Goal: Transaction & Acquisition: Purchase product/service

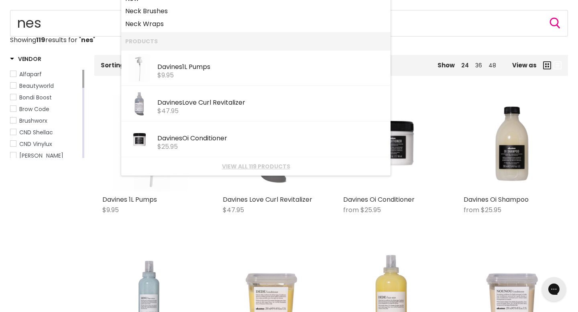
click at [441, 39] on p "Showing 119 results for " nes "" at bounding box center [289, 40] width 558 height 7
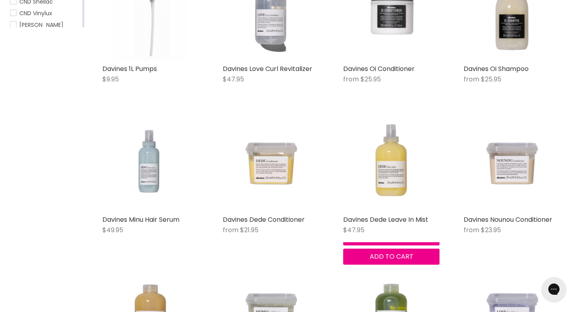
scroll to position [220, 0]
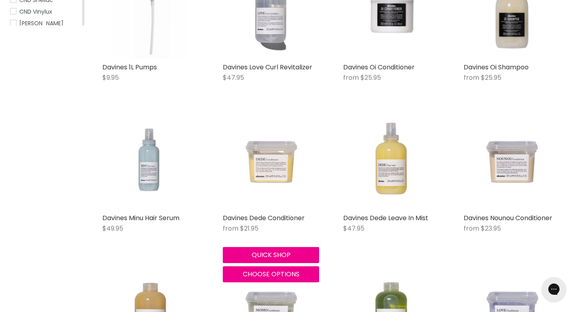
click at [267, 174] on img "Main content" at bounding box center [271, 162] width 96 height 96
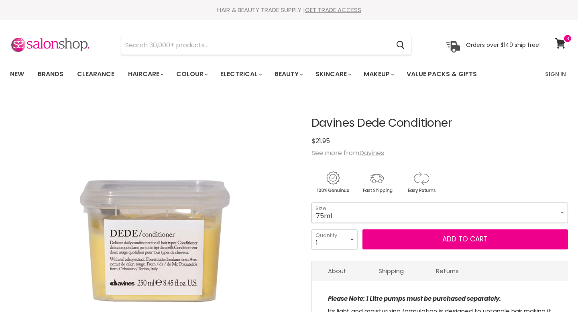
click at [324, 204] on select "75ml 250ml 1 Litre" at bounding box center [440, 213] width 257 height 20
select select "1 Litre"
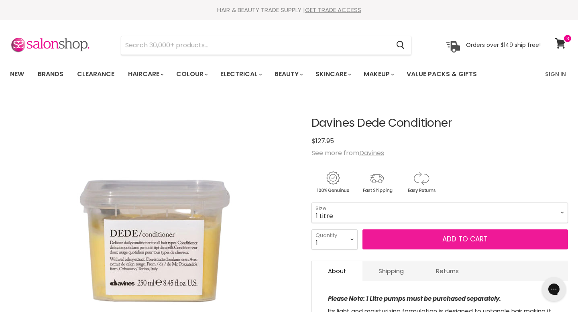
click at [393, 238] on button "Add to cart" at bounding box center [466, 240] width 206 height 20
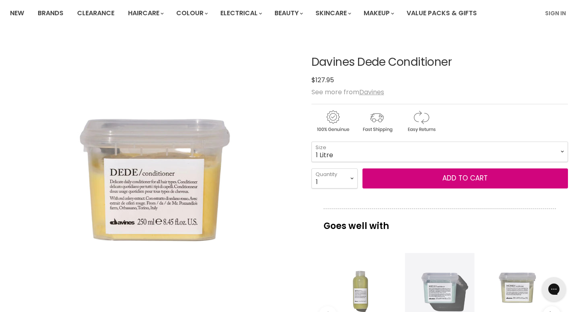
scroll to position [63, 0]
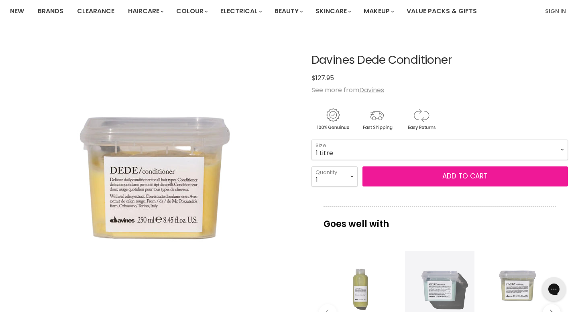
click at [385, 177] on button "Add to cart" at bounding box center [466, 177] width 206 height 20
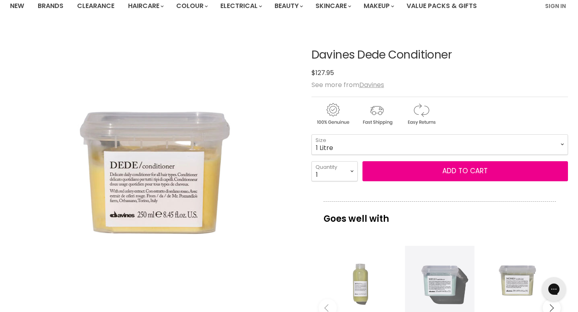
scroll to position [0, 0]
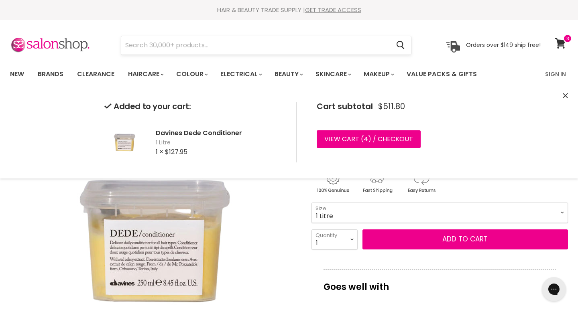
click at [328, 48] on input "Search" at bounding box center [255, 45] width 269 height 18
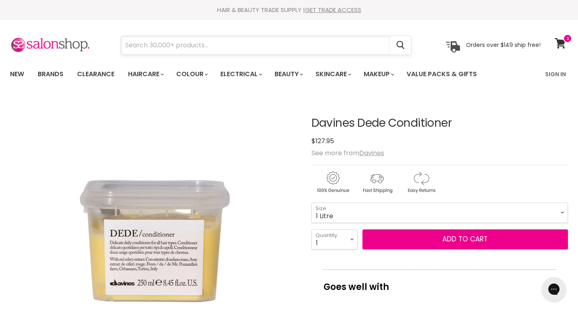
click at [328, 48] on input "Search" at bounding box center [255, 45] width 269 height 18
type input "solu"
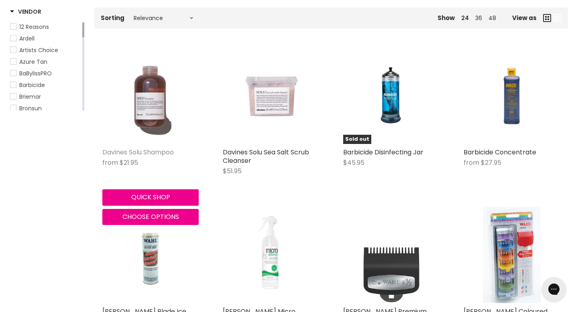
click at [149, 157] on link "Davines Solu Shampoo" at bounding box center [137, 152] width 71 height 9
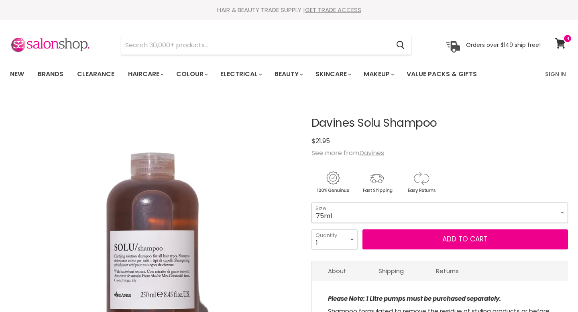
click at [336, 219] on select "75ml 250ml 1 Litre" at bounding box center [440, 213] width 257 height 20
select select "1 Litre"
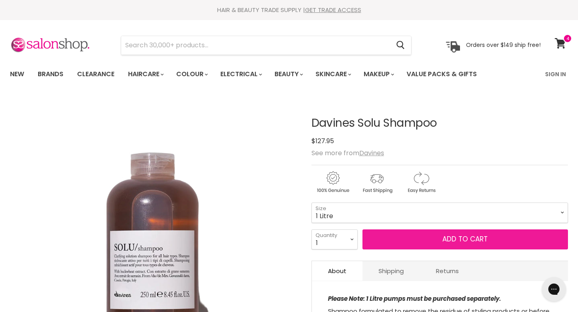
click at [394, 236] on button "Add to cart" at bounding box center [466, 240] width 206 height 20
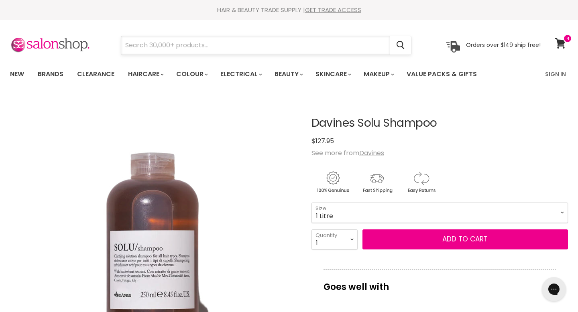
click at [291, 47] on input "Search" at bounding box center [255, 45] width 269 height 18
type input "solu"
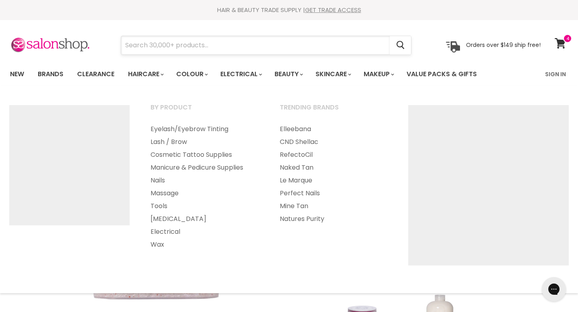
click at [263, 47] on input "Search" at bounding box center [255, 45] width 269 height 18
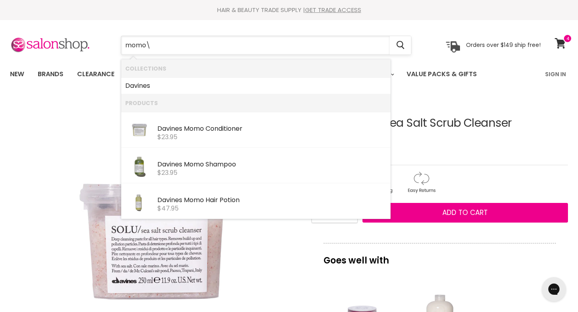
type input "momo"
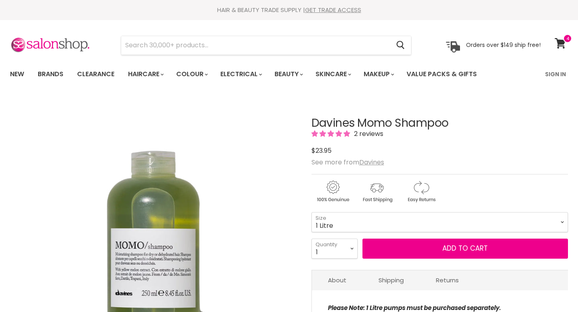
select select "1 Litre"
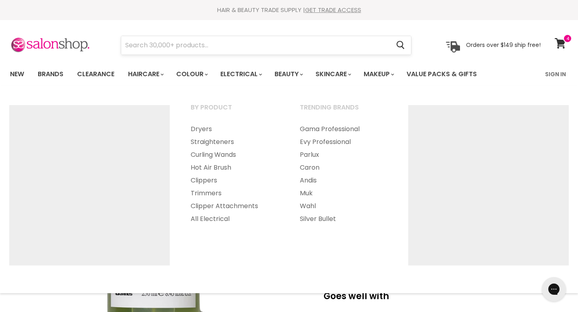
click at [234, 46] on input "Search" at bounding box center [255, 45] width 269 height 18
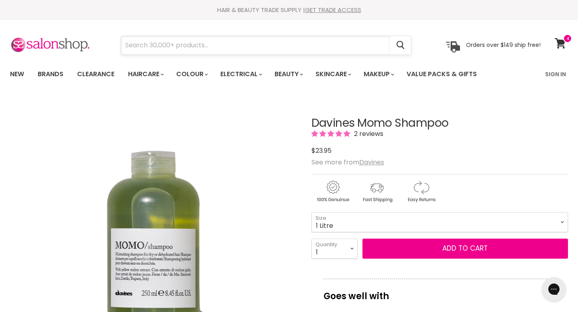
click at [234, 46] on input "Search" at bounding box center [255, 45] width 269 height 18
type input "oi"
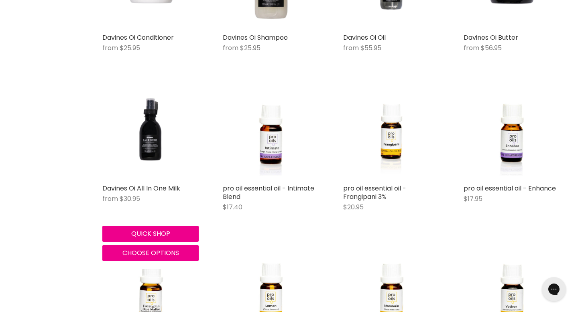
click at [162, 232] on button "Quick shop" at bounding box center [150, 234] width 96 height 16
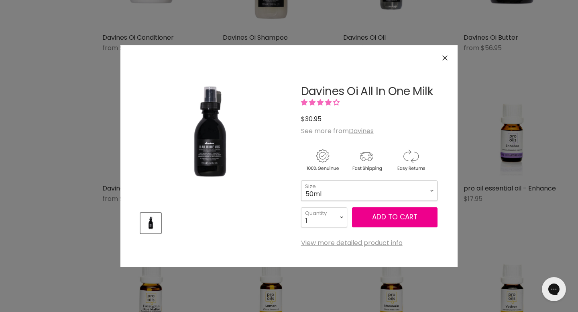
click at [346, 189] on select "50ml 135ml" at bounding box center [369, 191] width 136 height 20
select select "135ml"
click at [380, 218] on button "Add to cart" at bounding box center [395, 218] width 86 height 20
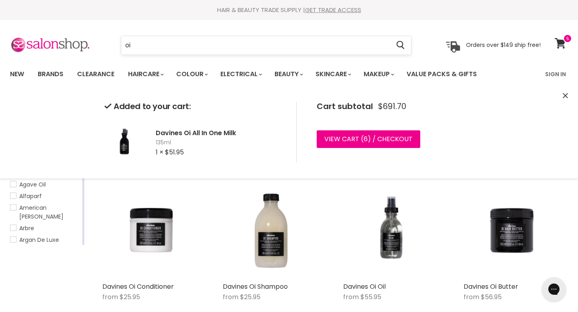
click at [315, 49] on input "oi" at bounding box center [255, 45] width 269 height 18
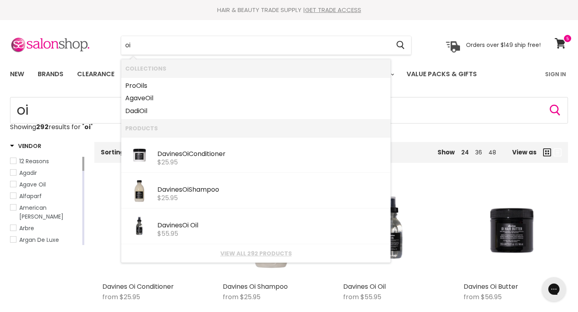
click at [303, 56] on section "Menu oi Cancel" at bounding box center [289, 41] width 578 height 43
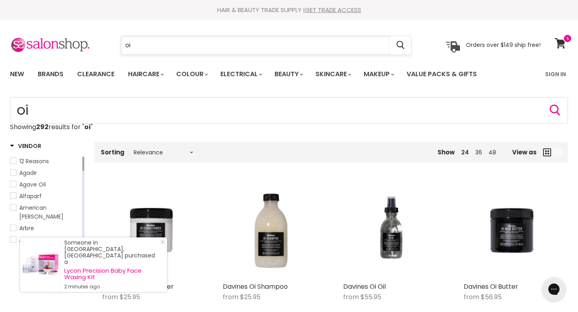
click at [305, 43] on input "oi" at bounding box center [255, 45] width 269 height 18
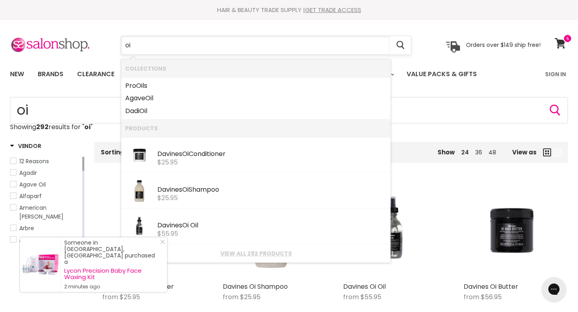
type input "o"
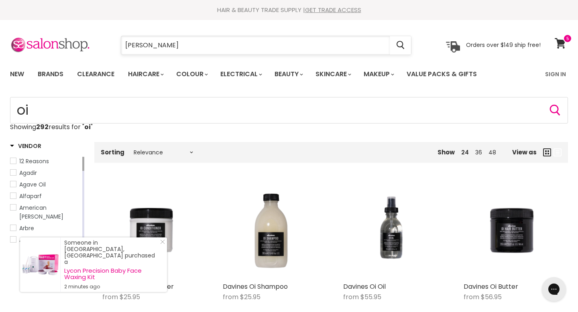
type input "davines"
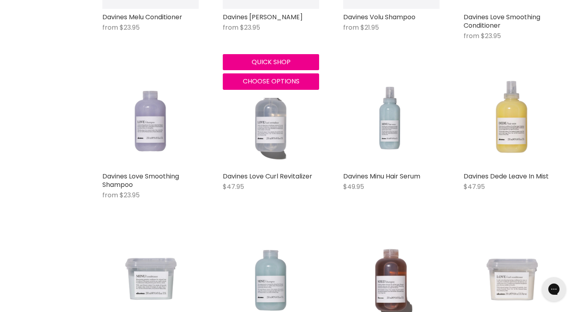
scroll to position [574, 0]
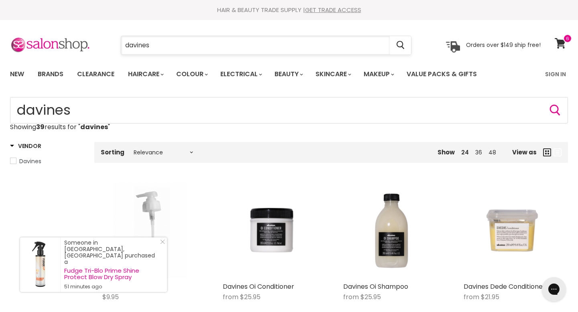
click at [292, 51] on input "davines" at bounding box center [255, 45] width 269 height 18
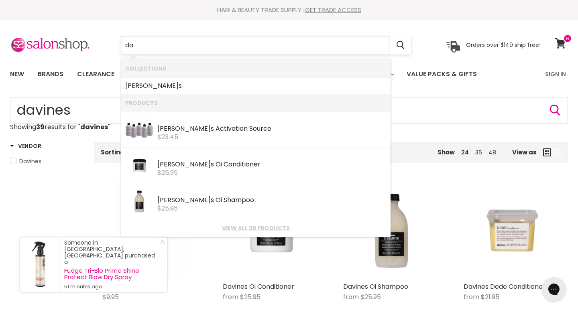
type input "d"
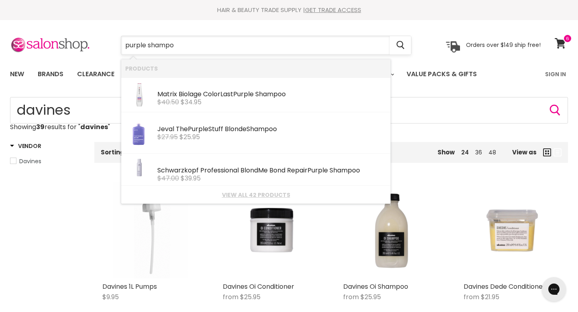
type input "purple shampoo"
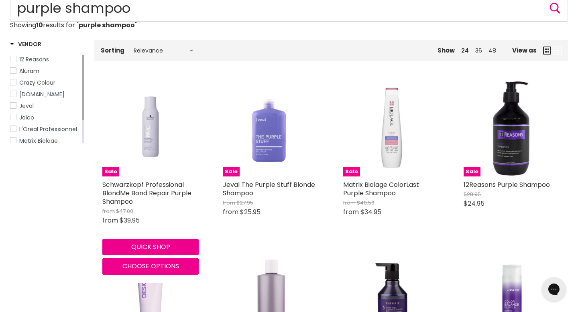
scroll to position [99, 0]
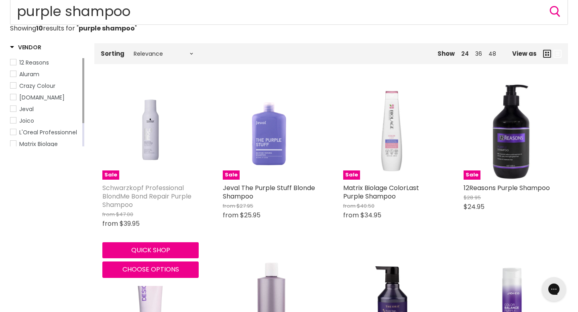
click at [140, 199] on link "Schwarzkopf Professional BlondMe Bond Repair Purple Shampoo" at bounding box center [146, 196] width 89 height 26
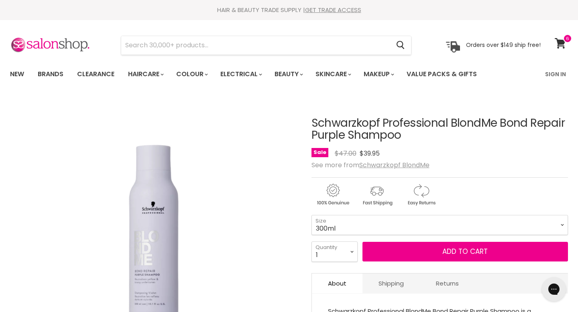
click at [357, 229] on select "300ml 1 Litre" at bounding box center [440, 225] width 257 height 20
select select "1 Litre"
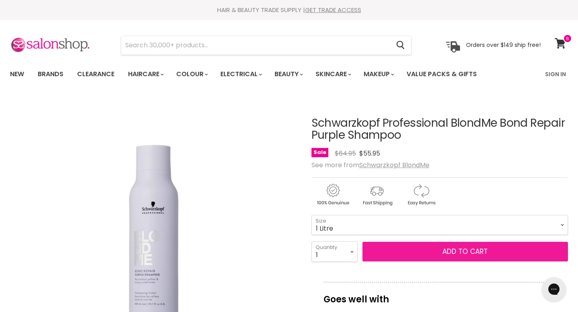
click at [405, 253] on button "Add to cart" at bounding box center [466, 252] width 206 height 20
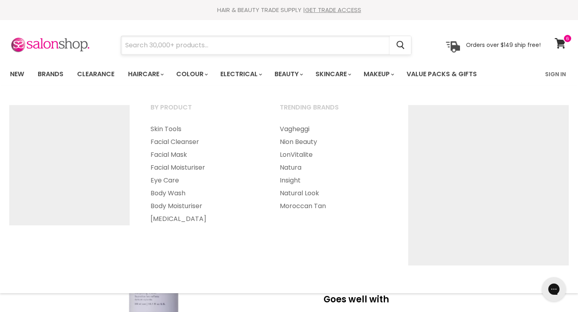
click at [334, 50] on input "Search" at bounding box center [255, 45] width 269 height 18
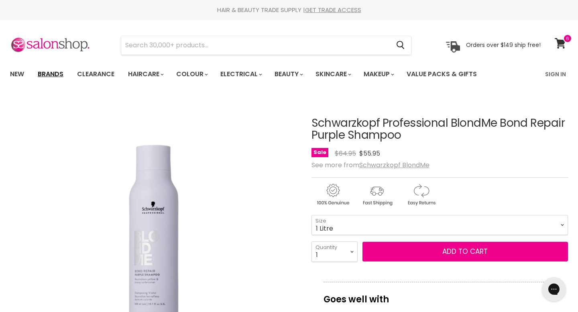
click at [51, 73] on link "Brands" at bounding box center [51, 74] width 38 height 17
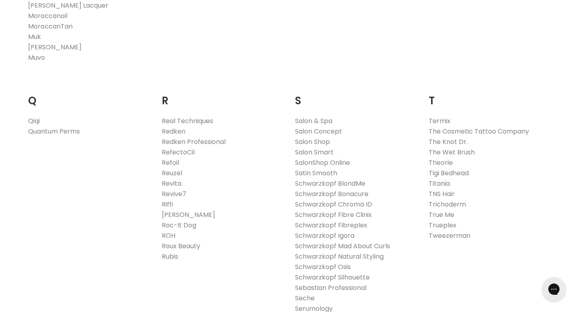
scroll to position [1149, 0]
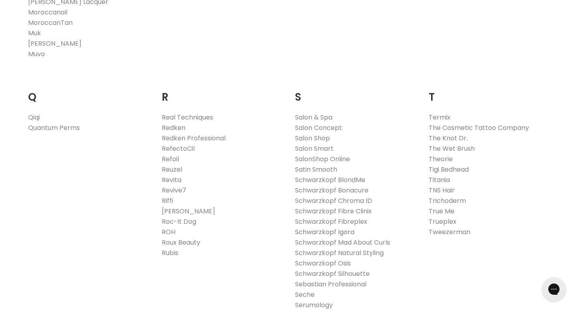
click at [318, 232] on link "Schwarzkopf Igora" at bounding box center [324, 232] width 59 height 9
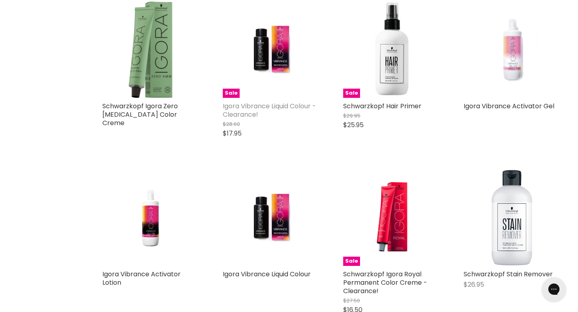
scroll to position [287, 0]
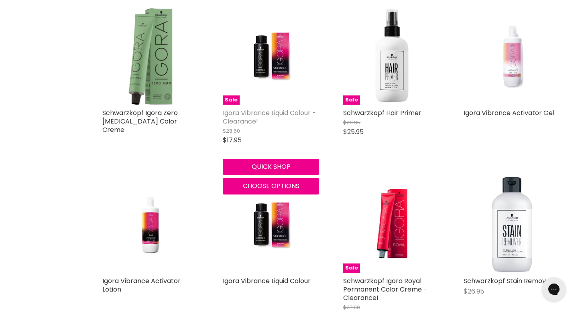
click at [267, 112] on link "Igora Vibrance Liquid Colour - Clearance!" at bounding box center [269, 117] width 93 height 18
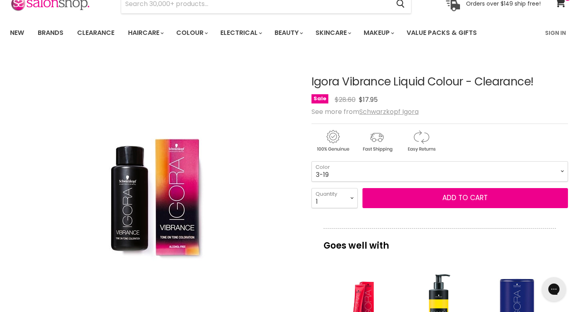
click at [338, 170] on select "3-19 7-48" at bounding box center [440, 171] width 257 height 20
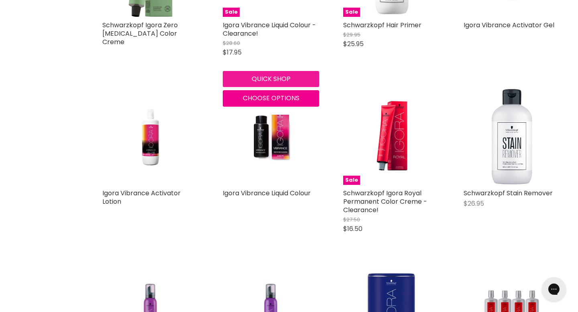
scroll to position [377, 0]
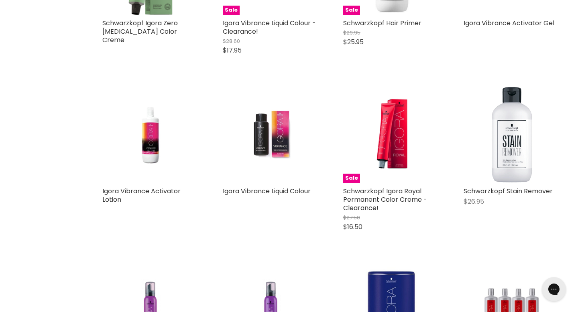
click at [275, 140] on img "Main content" at bounding box center [271, 135] width 64 height 96
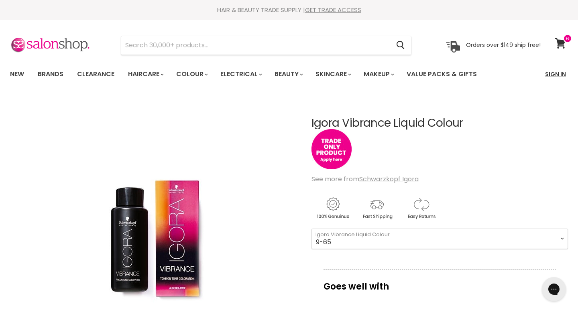
click at [556, 76] on link "Sign In" at bounding box center [555, 74] width 31 height 17
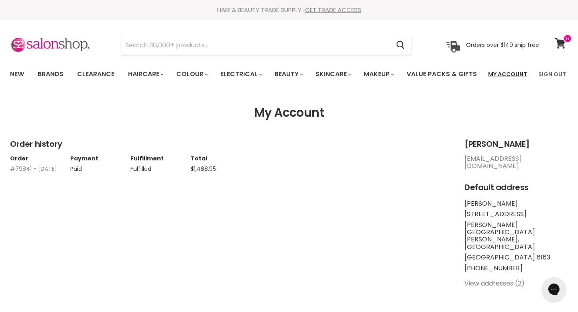
click at [515, 73] on link "My Account" at bounding box center [507, 74] width 49 height 17
click at [57, 73] on link "Brands" at bounding box center [51, 74] width 38 height 17
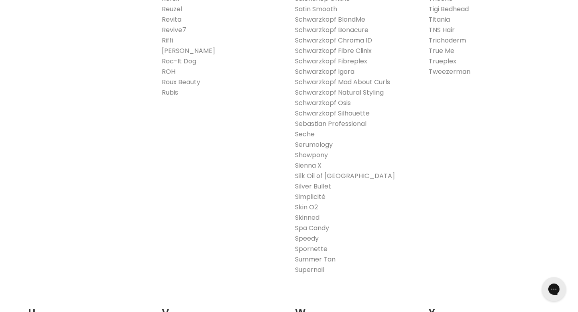
click at [323, 76] on link "Schwarzkopf Igora" at bounding box center [324, 71] width 59 height 9
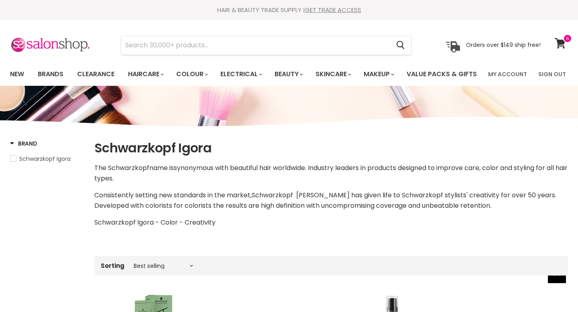
scroll to position [359, 0]
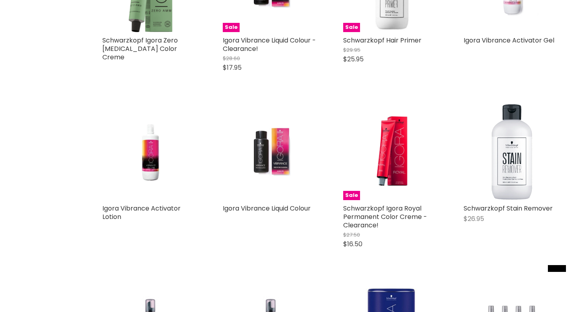
click at [272, 188] on img "Main content" at bounding box center [271, 152] width 64 height 96
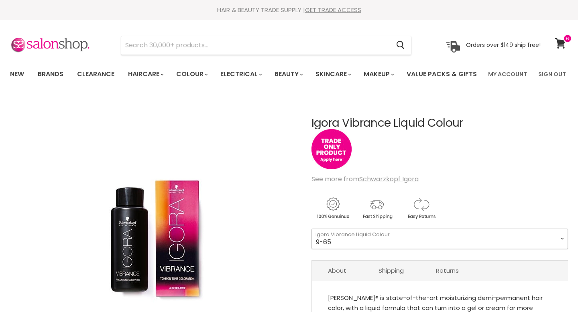
click at [353, 229] on select "9-65 9-0 7-1 7-77 4-99 4-46 9,5-4 7-55 0-11 4-6 0-88 1-0 5-65 7-0 6-68" at bounding box center [440, 239] width 257 height 20
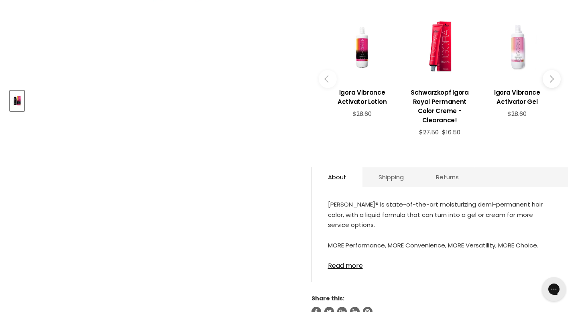
scroll to position [118, 0]
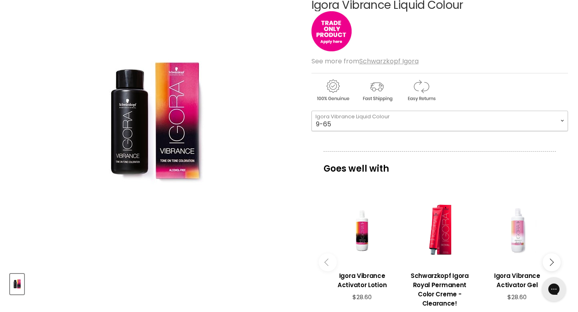
click at [353, 131] on select "9-65 9-0 7-1 7-77 4-99 4-46 9,5-4 7-55 0-11 4-6 0-88 1-0 5-65 7-0 6-68" at bounding box center [440, 121] width 257 height 20
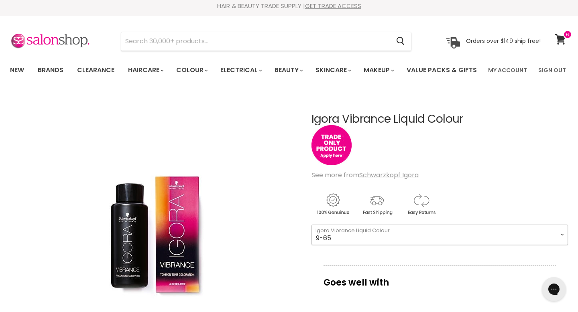
scroll to position [0, 0]
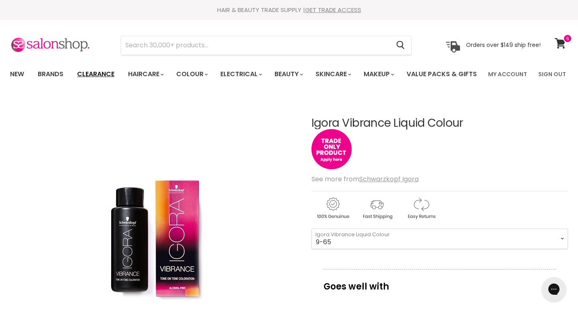
click at [101, 72] on link "Clearance" at bounding box center [95, 74] width 49 height 17
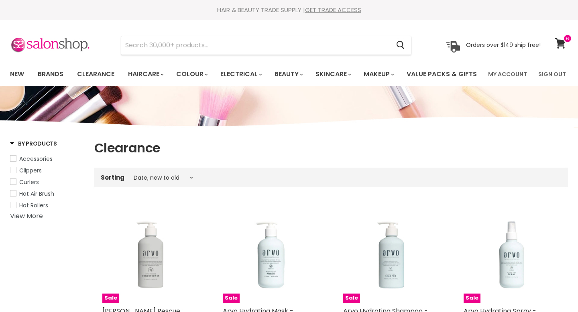
select select "created-descending"
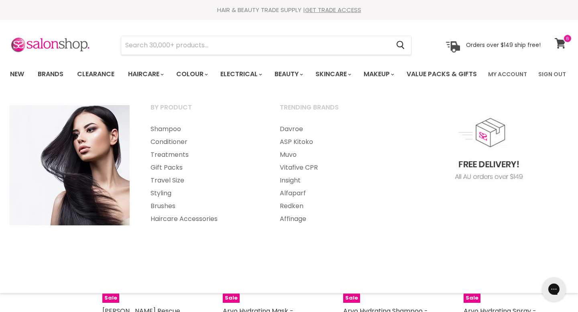
click at [562, 42] on icon at bounding box center [560, 43] width 11 height 10
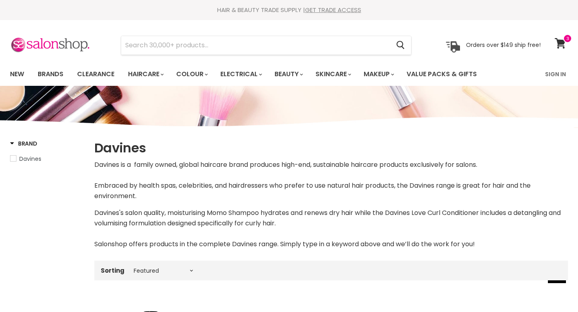
select select "manual"
